Goal: Information Seeking & Learning: Compare options

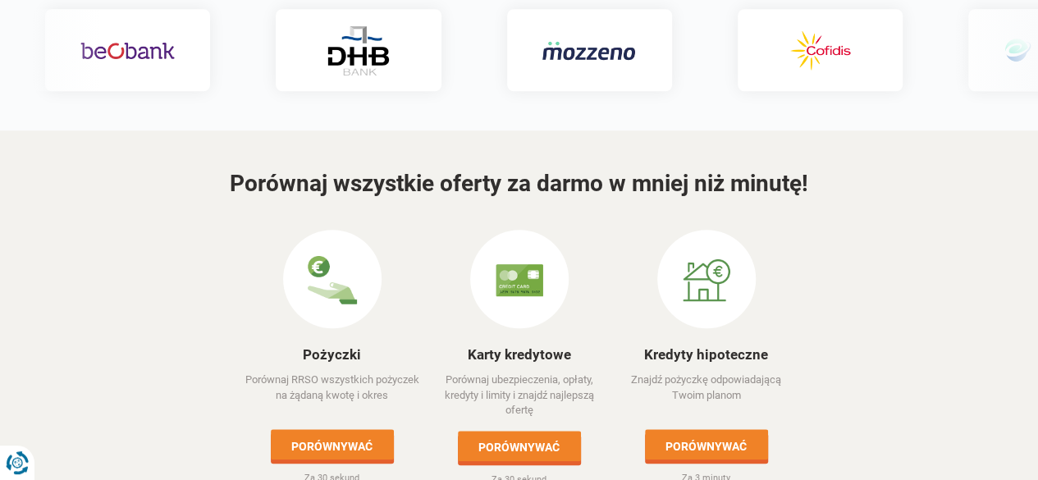
scroll to position [755, 0]
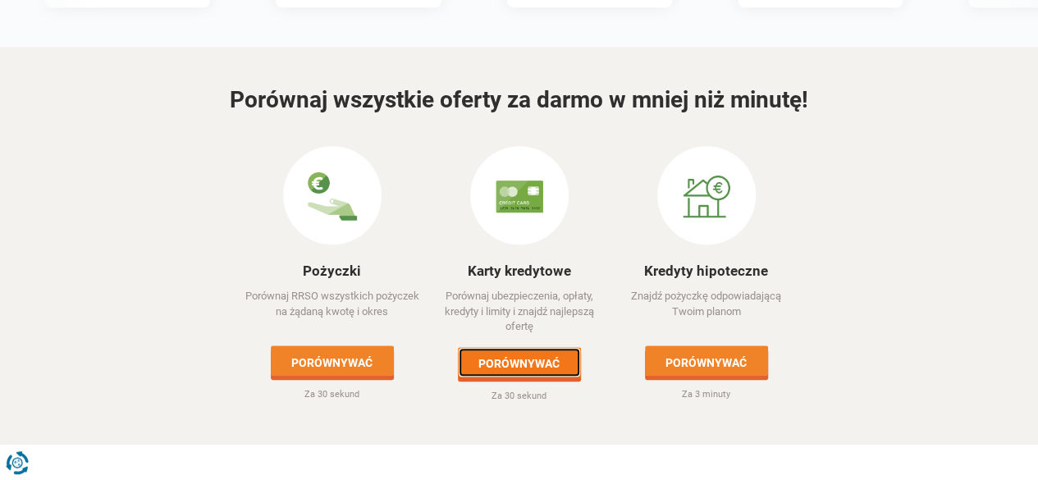
click at [538, 357] on font "Porównywać" at bounding box center [519, 363] width 81 height 13
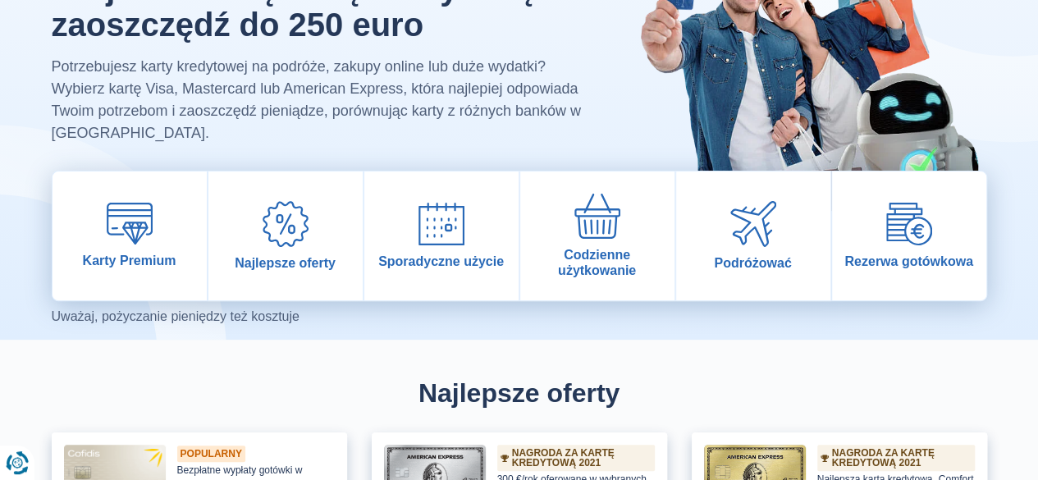
scroll to position [131, 0]
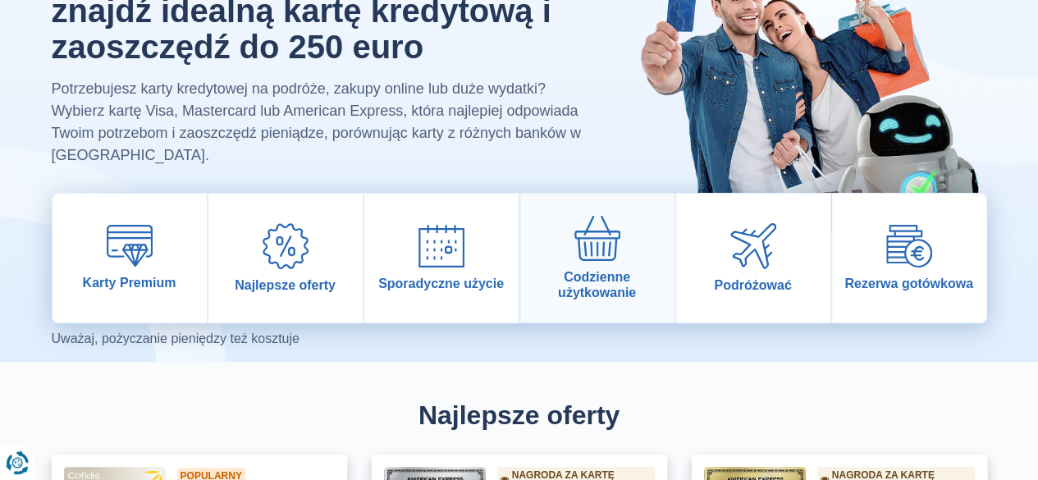
click at [599, 283] on font "Codzienne użytkowanie" at bounding box center [597, 285] width 78 height 30
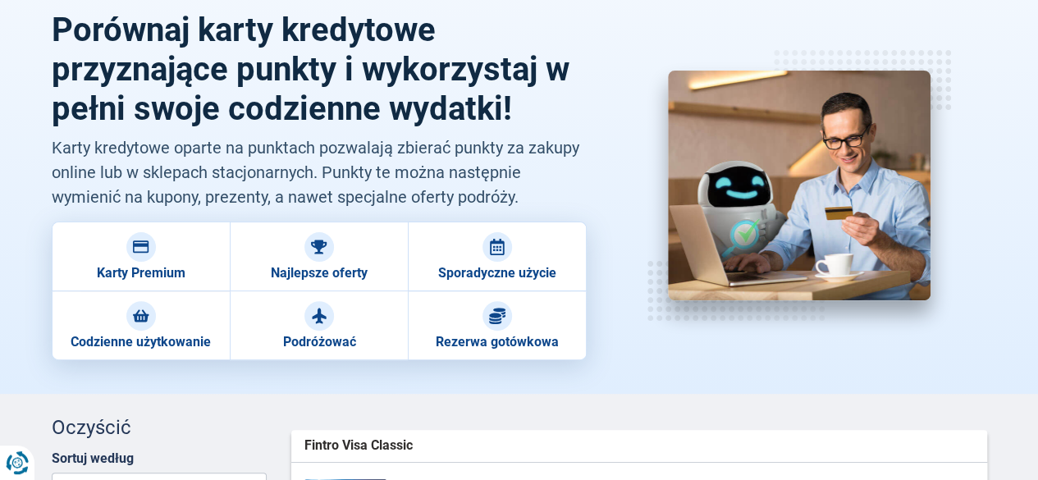
scroll to position [131, 0]
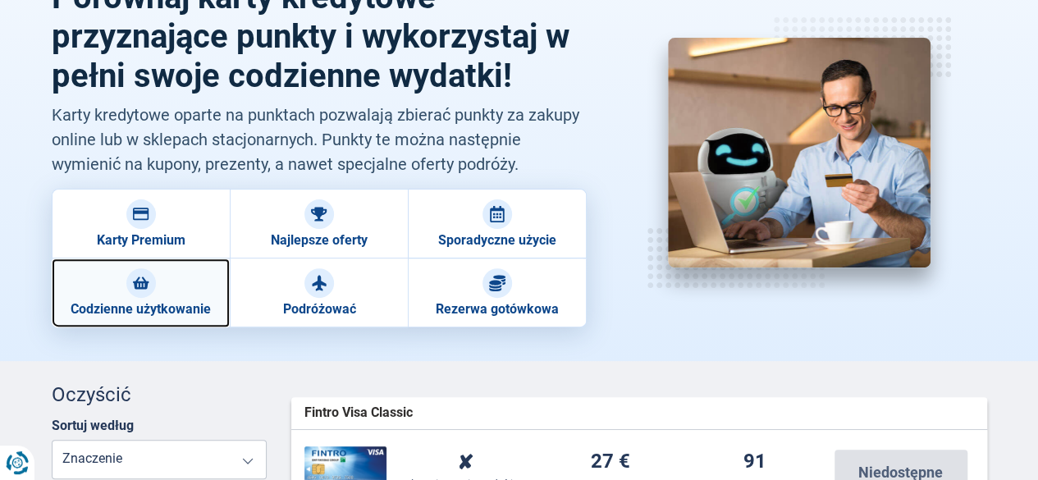
click at [177, 301] on font "Codzienne użytkowanie" at bounding box center [141, 309] width 140 height 16
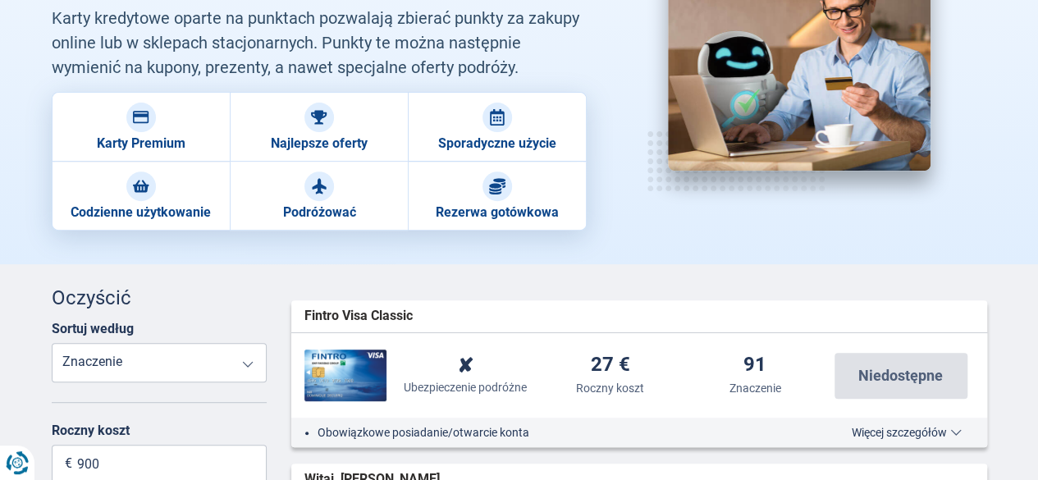
scroll to position [230, 0]
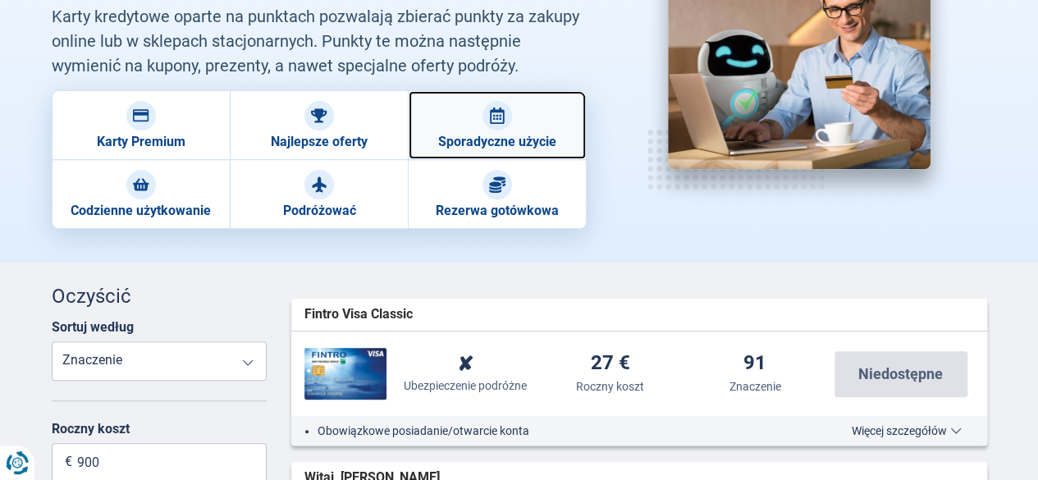
click at [504, 129] on link "Sporadyczne użycie" at bounding box center [497, 125] width 178 height 70
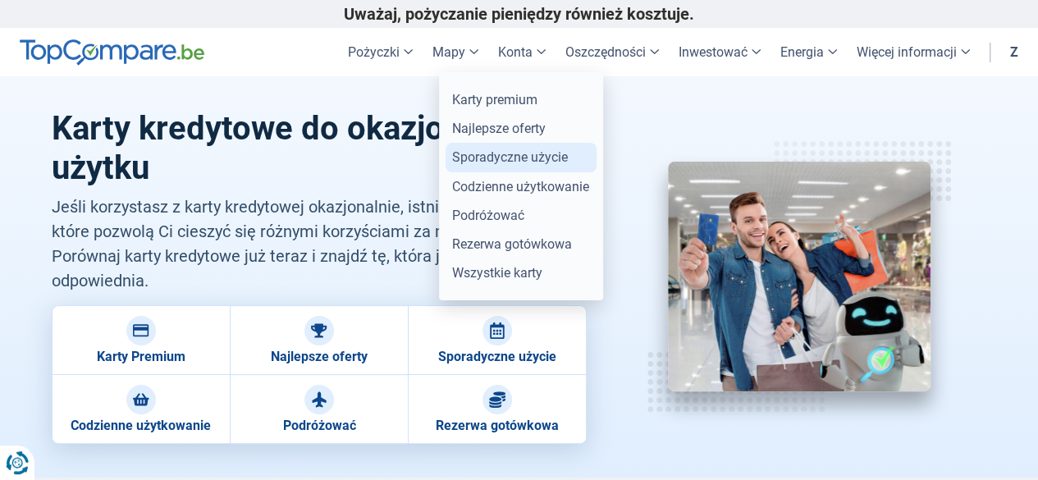
click at [501, 165] on link "Sporadyczne użycie" at bounding box center [521, 157] width 151 height 29
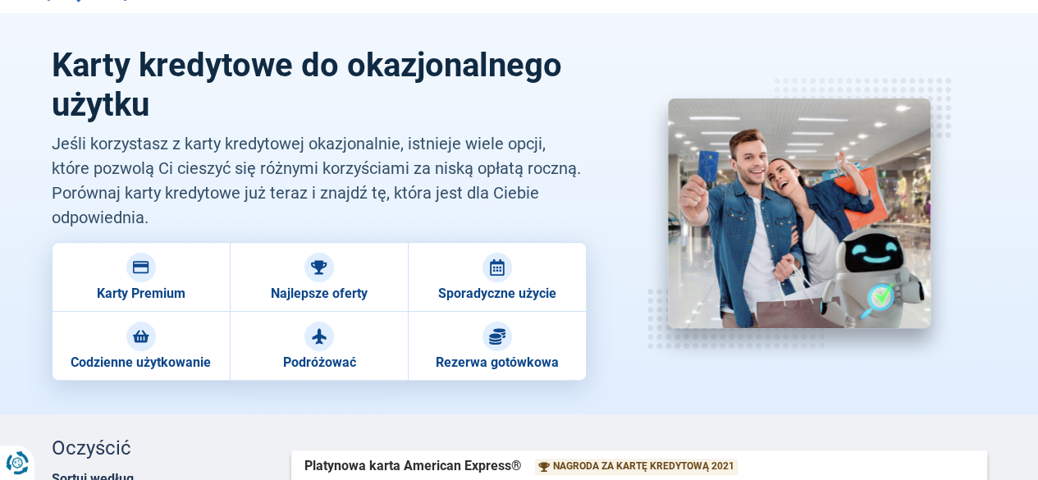
scroll to position [66, 0]
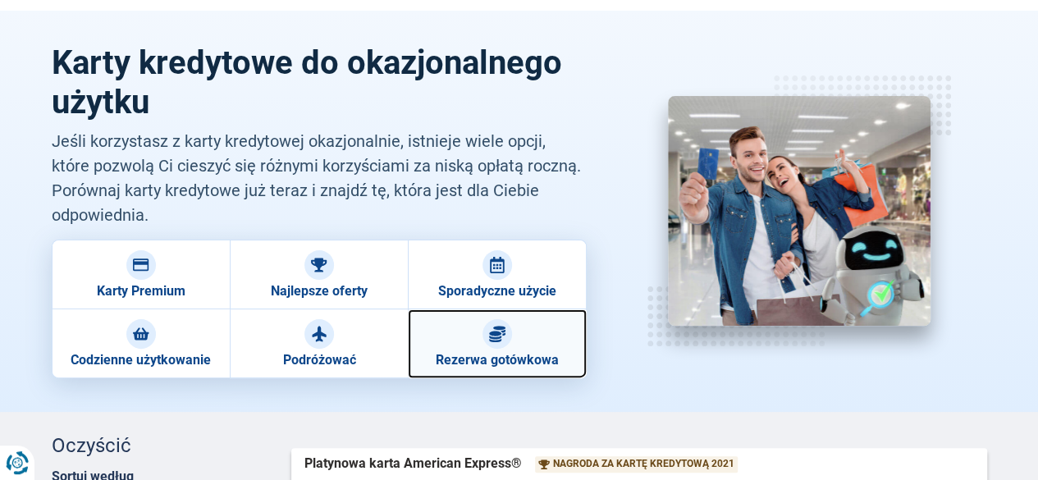
click at [525, 365] on font "Rezerwa gotówkowa" at bounding box center [497, 360] width 123 height 16
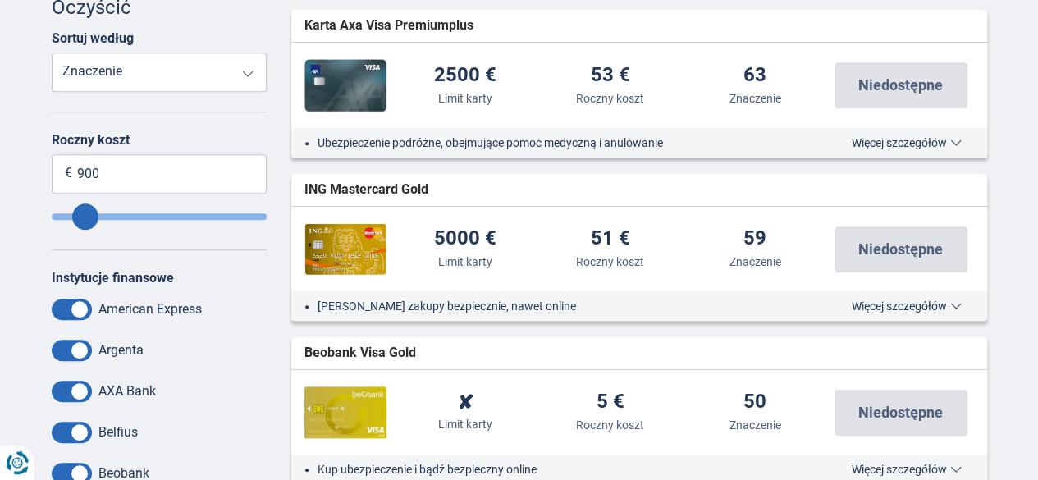
scroll to position [460, 0]
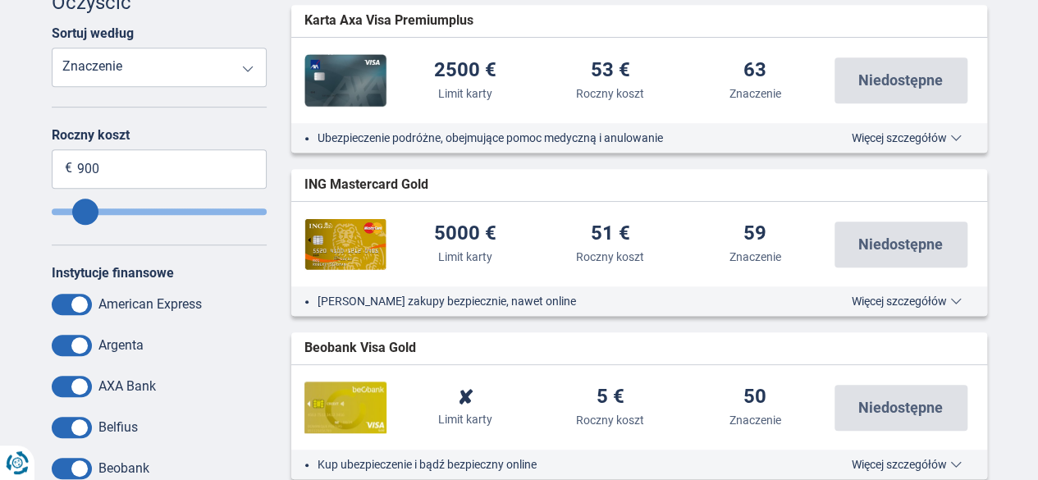
click at [957, 307] on span "Więcej szczegółów" at bounding box center [907, 300] width 110 height 11
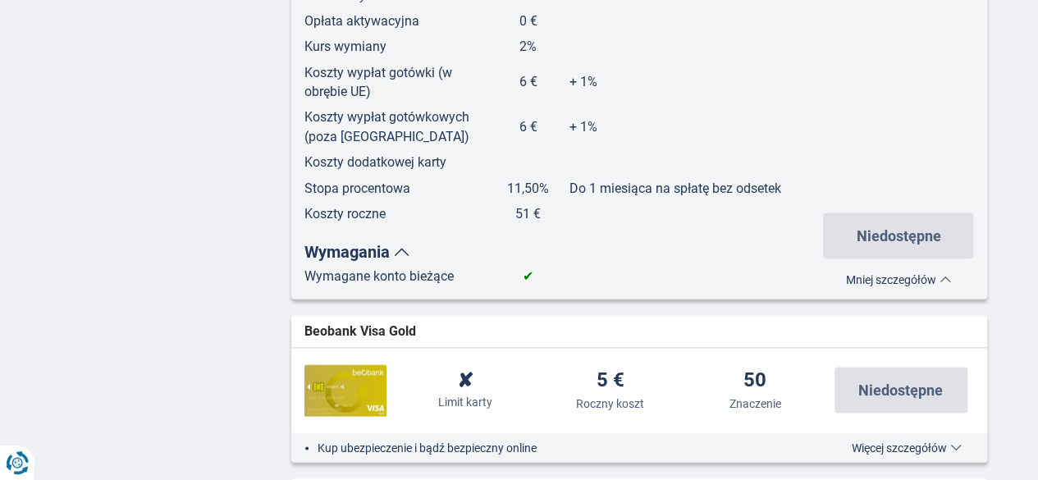
scroll to position [1412, 0]
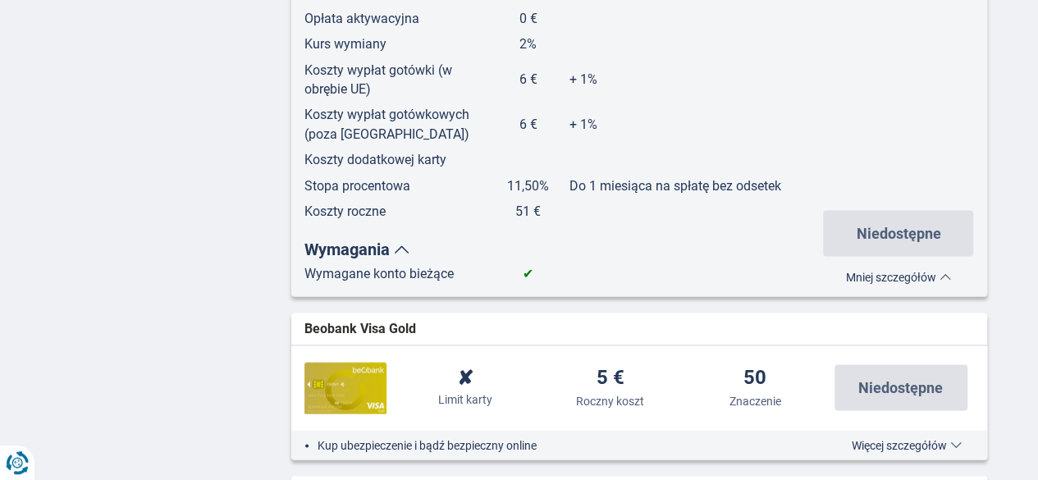
click at [250, 306] on div "Anulować Filtry Oczyścić Sortuj według Stopa procentowa Limit karty Roczny kosz…" at bounding box center [519, 467] width 960 height 2863
click at [757, 334] on div "Karta Axa Visa Premiumplus widget.list-item.card-credit-card.null 10% Stopa pro…" at bounding box center [639, 448] width 696 height 2791
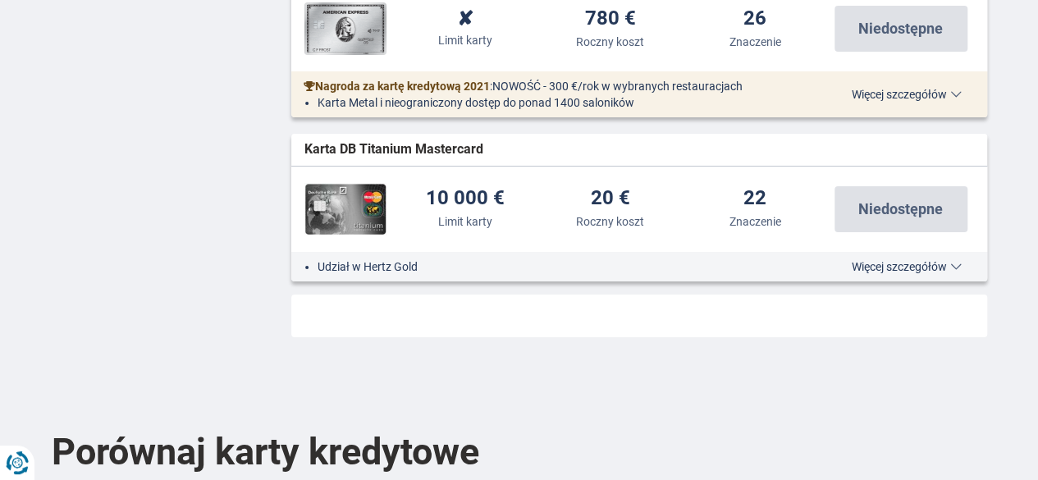
scroll to position [2988, 0]
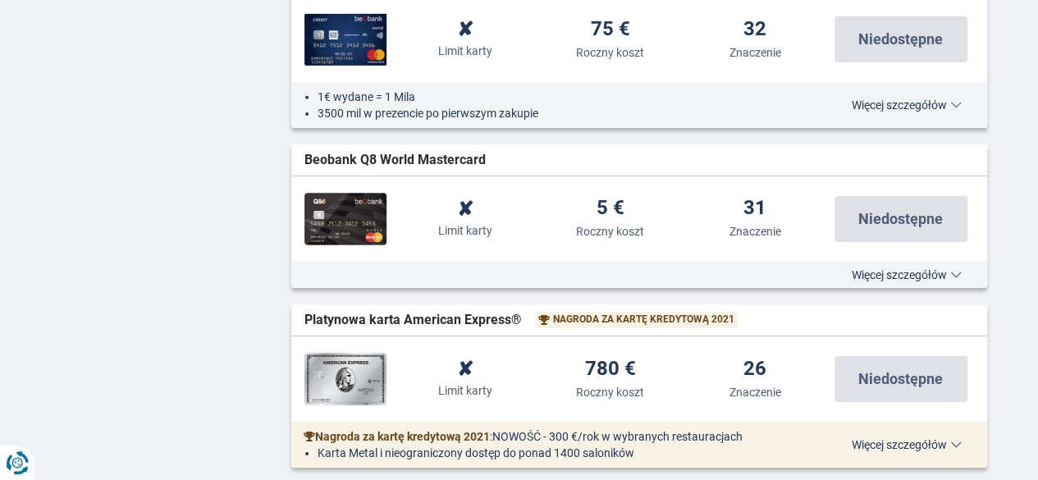
scroll to position [2594, 0]
